Goal: Transaction & Acquisition: Purchase product/service

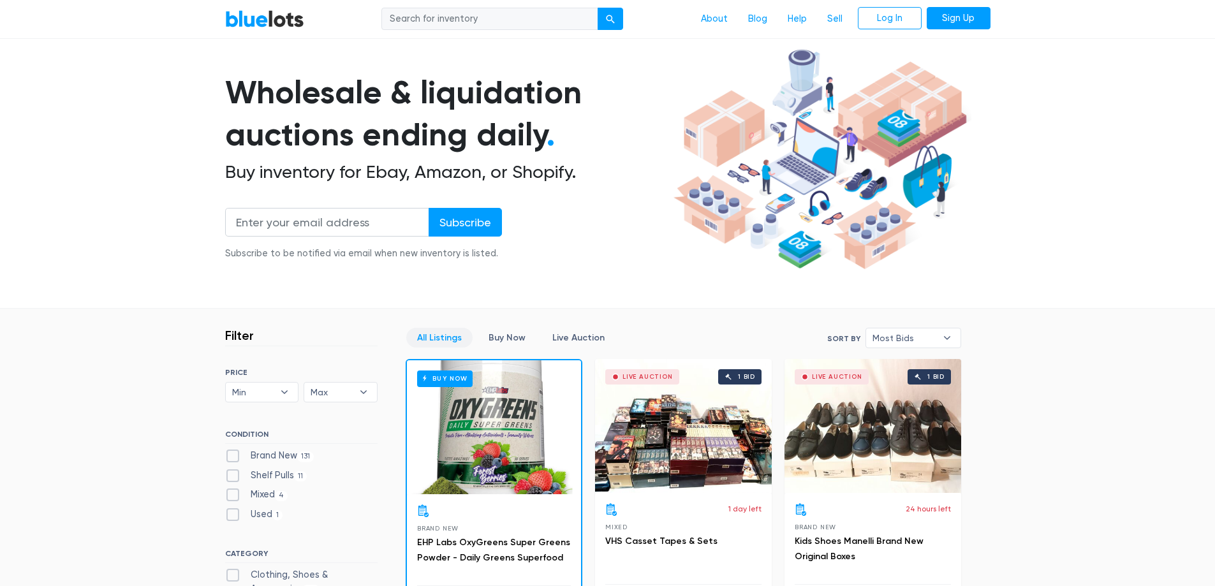
scroll to position [191, 0]
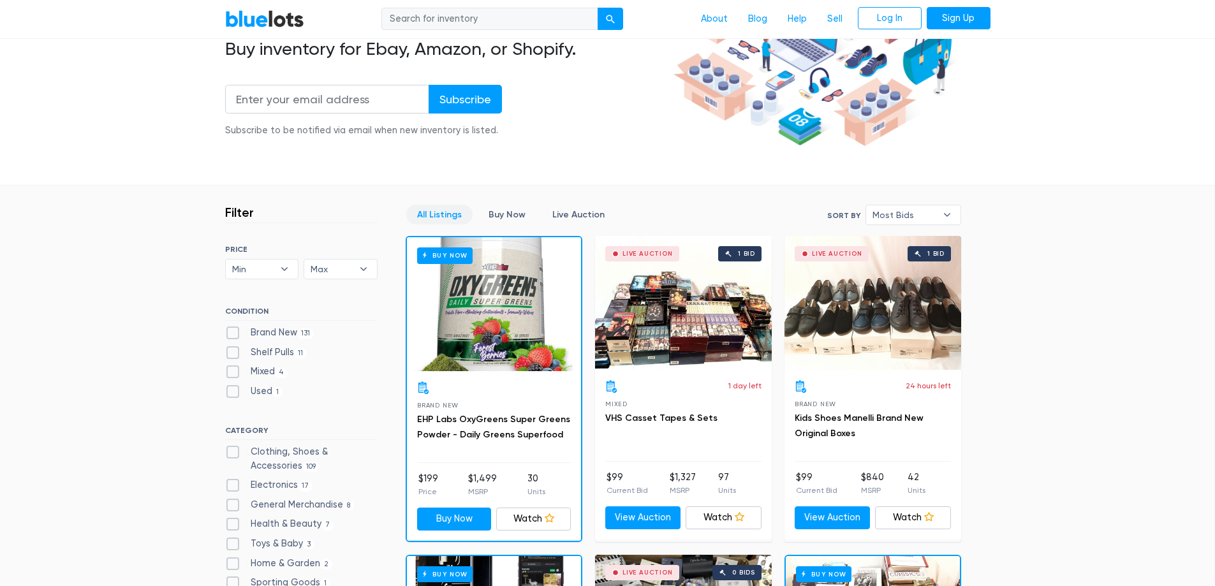
click at [228, 332] on label "Brand New 131" at bounding box center [269, 333] width 89 height 14
click at [228, 332] on New"] "Brand New 131" at bounding box center [229, 330] width 8 height 8
checkbox New"] "true"
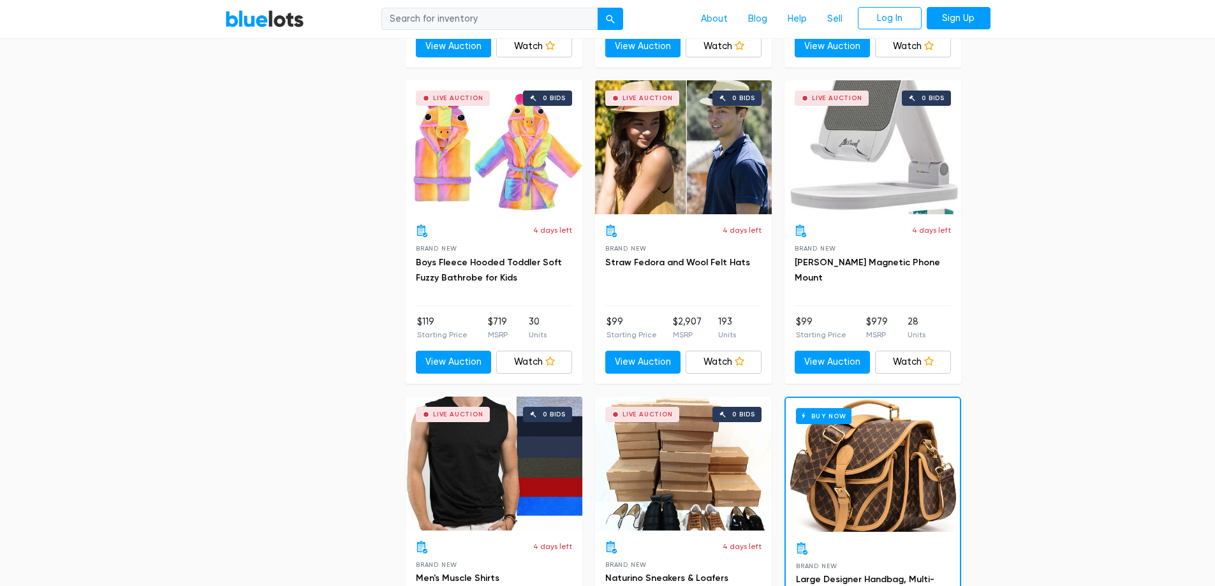
scroll to position [5318, 0]
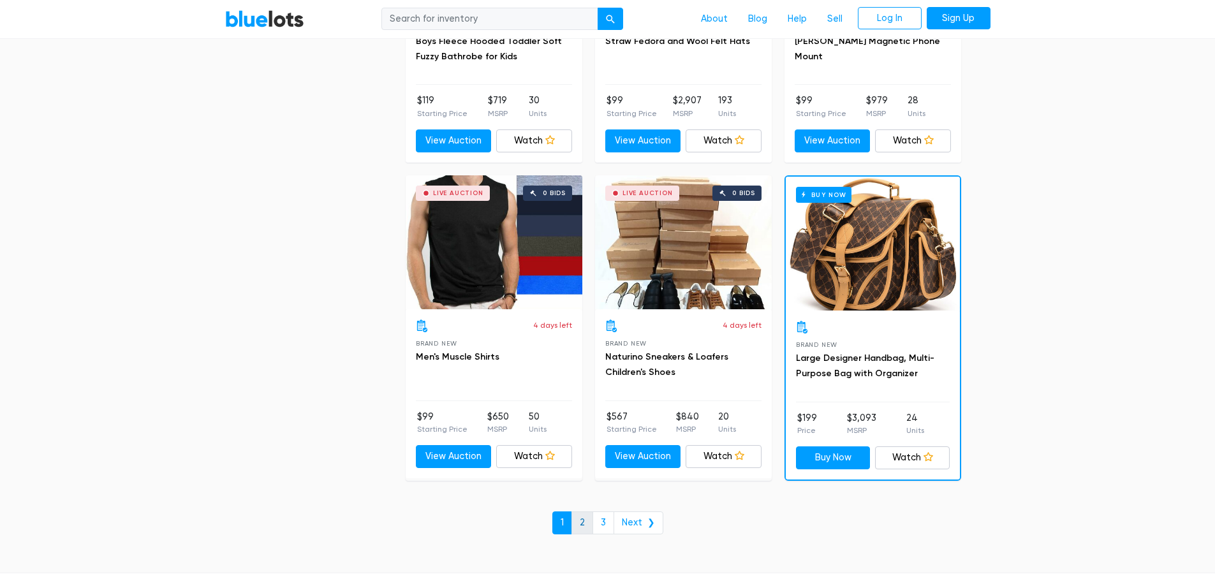
click at [587, 520] on link "2" at bounding box center [582, 523] width 22 height 23
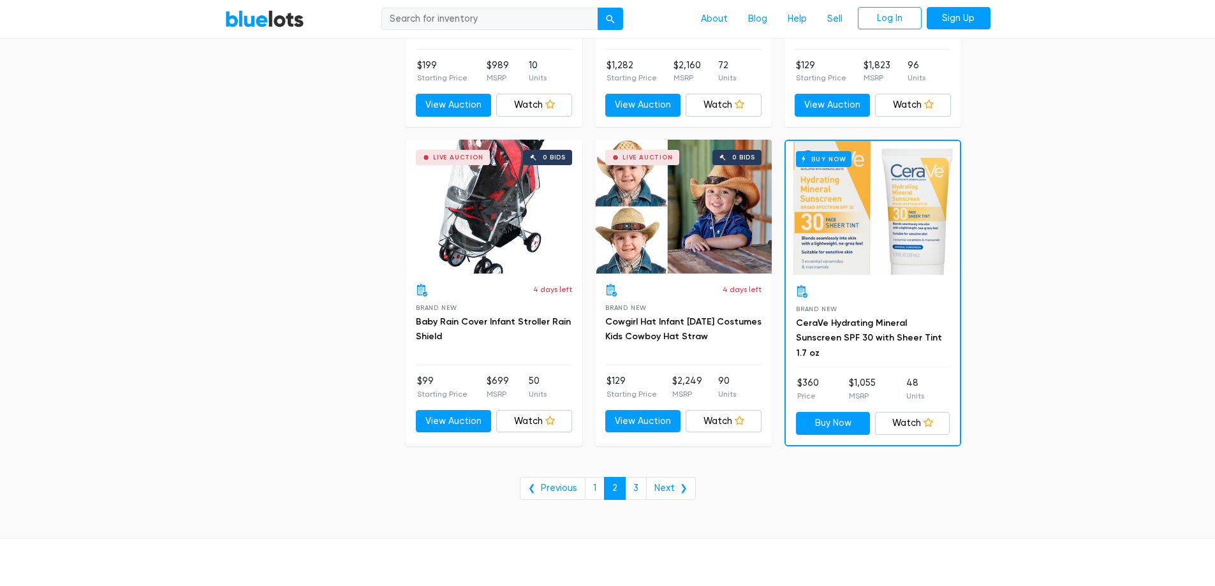
scroll to position [5166, 0]
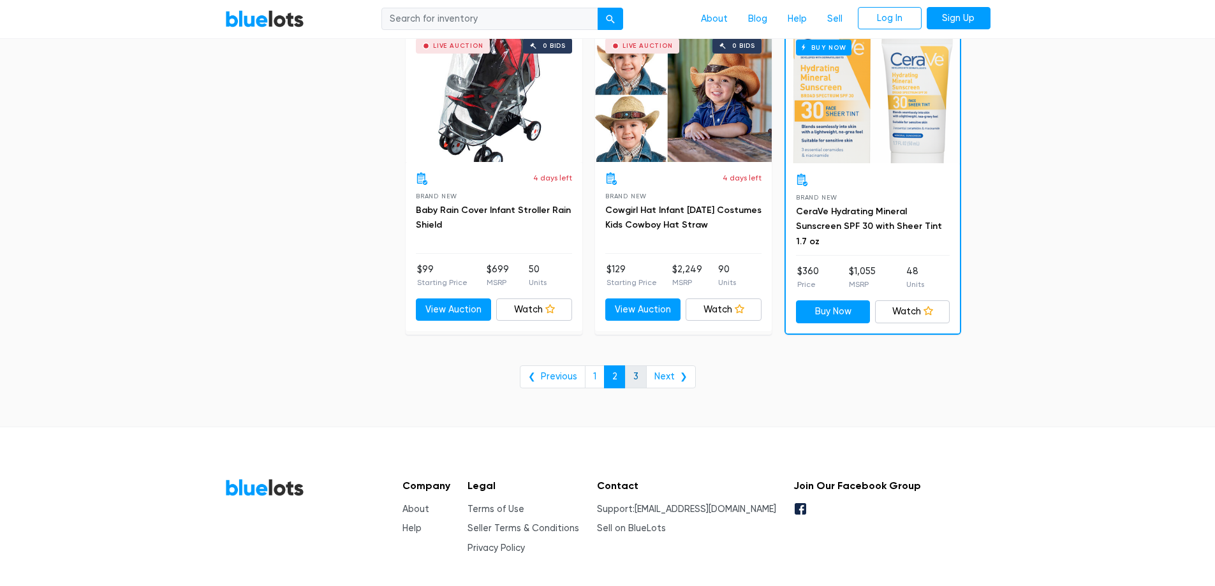
click at [641, 375] on link "3" at bounding box center [636, 376] width 22 height 23
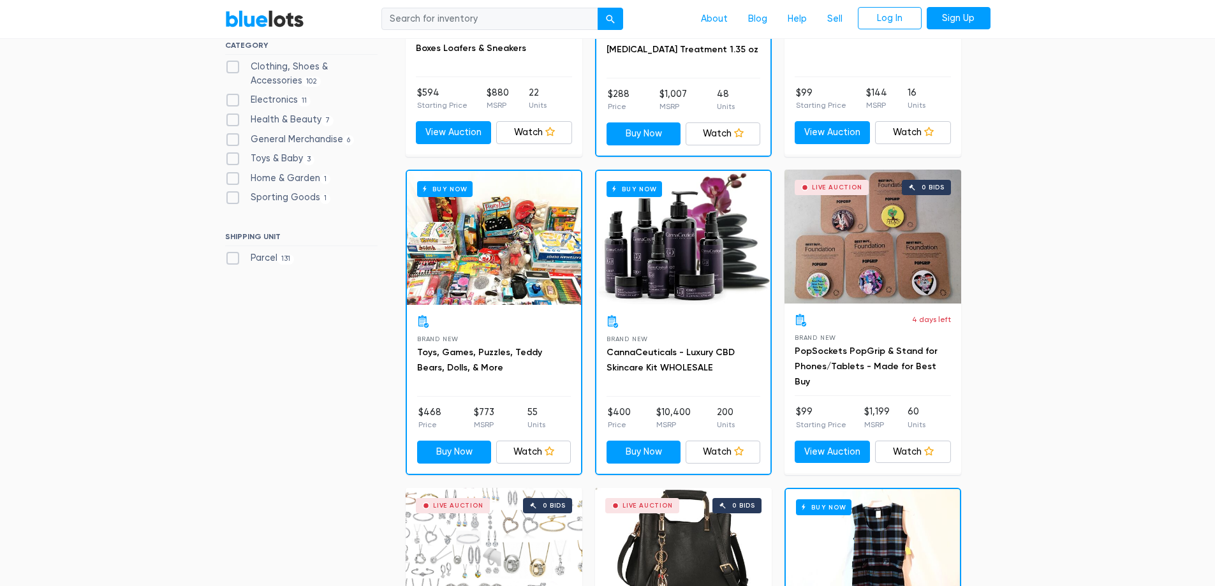
scroll to position [0, 0]
